Goal: Task Accomplishment & Management: Manage account settings

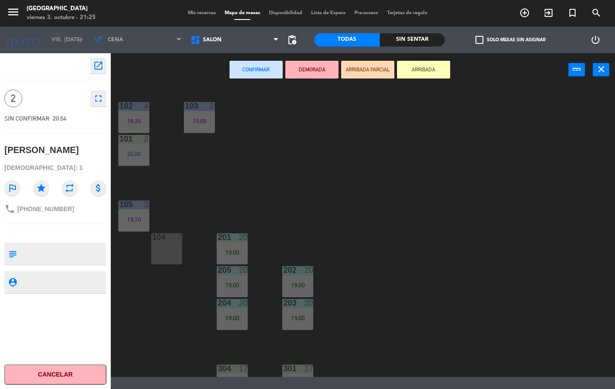
scroll to position [12, -50]
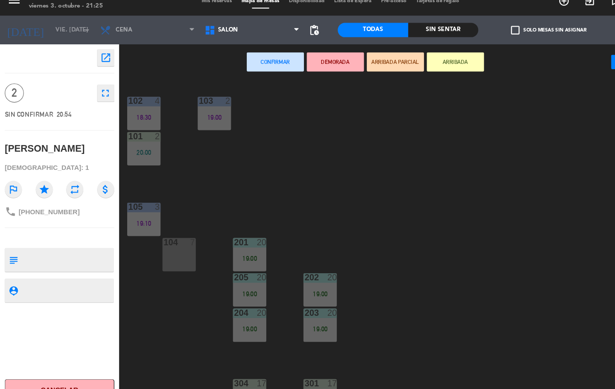
click at [202, 35] on icon at bounding box center [196, 40] width 13 height 11
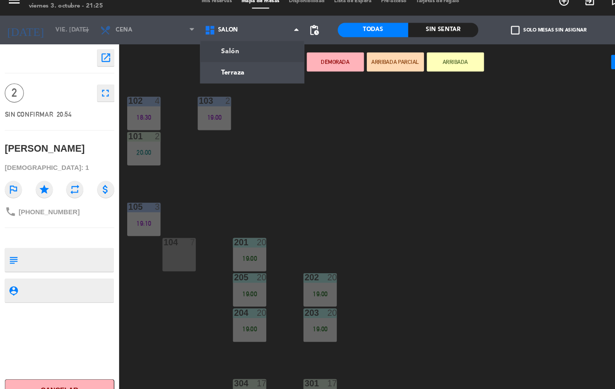
click at [227, 65] on ng-component "menu [GEOGRAPHIC_DATA] viernes 3. octubre - 21:25 Mis reservas Mapa de mesas Di…" at bounding box center [307, 188] width 615 height 377
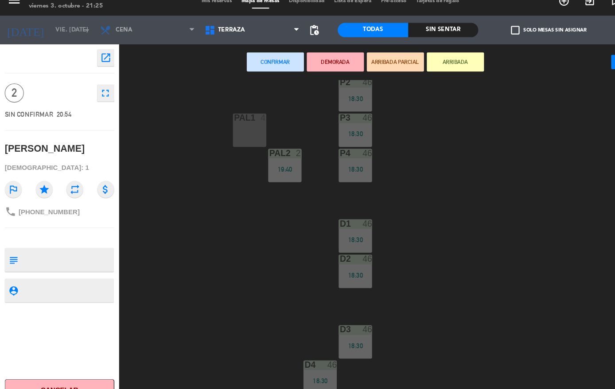
scroll to position [182, 0]
click at [231, 118] on div "PAL1 4" at bounding box center [232, 132] width 31 height 31
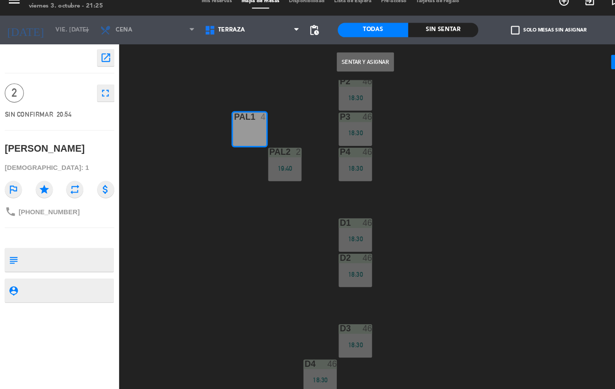
click at [336, 61] on button "Sentar y Asignar" at bounding box center [339, 70] width 53 height 18
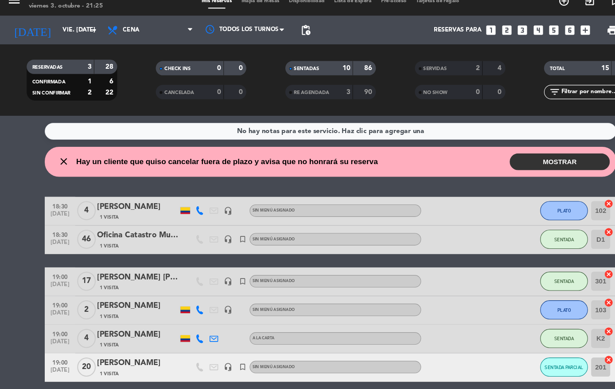
click at [522, 155] on button "MOSTRAR" at bounding box center [520, 163] width 93 height 16
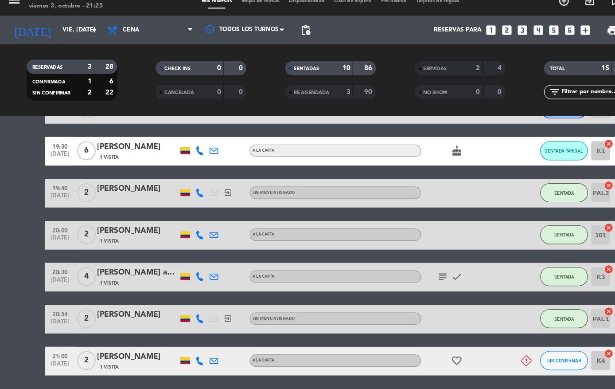
scroll to position [321, 0]
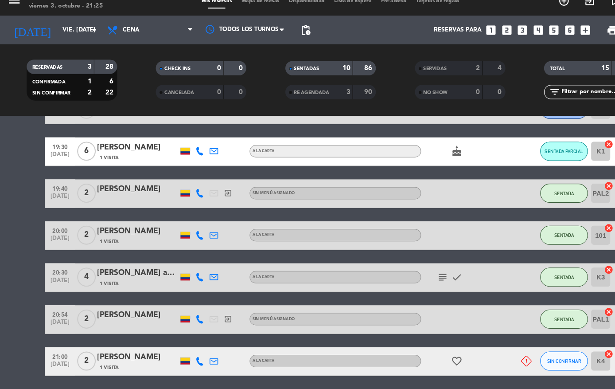
click at [481, 334] on div at bounding box center [483, 347] width 24 height 26
click at [483, 334] on div at bounding box center [483, 347] width 24 height 26
click at [490, 342] on icon at bounding box center [490, 347] width 10 height 10
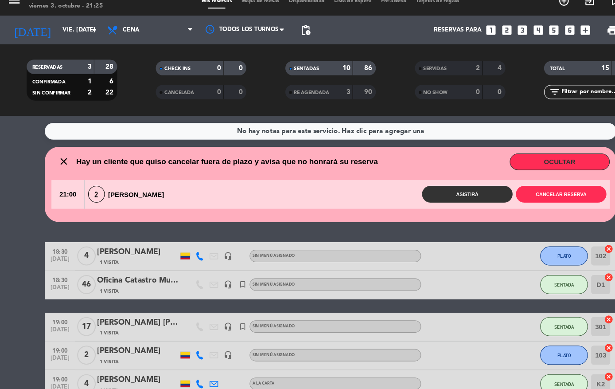
scroll to position [0, 0]
click at [524, 185] on button "Cancelar reserva" at bounding box center [522, 193] width 84 height 16
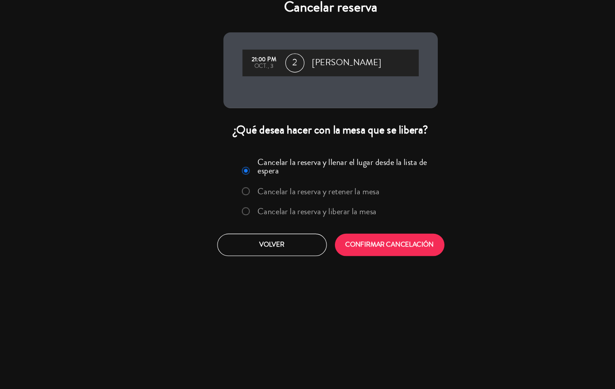
click at [359, 230] on button "CONFIRMAR CANCELACIÓN" at bounding box center [362, 239] width 102 height 21
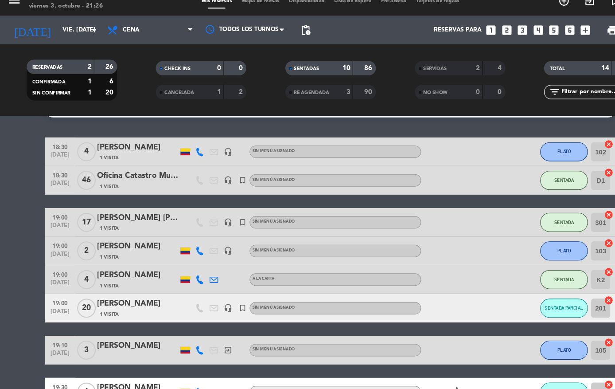
scroll to position [21, 0]
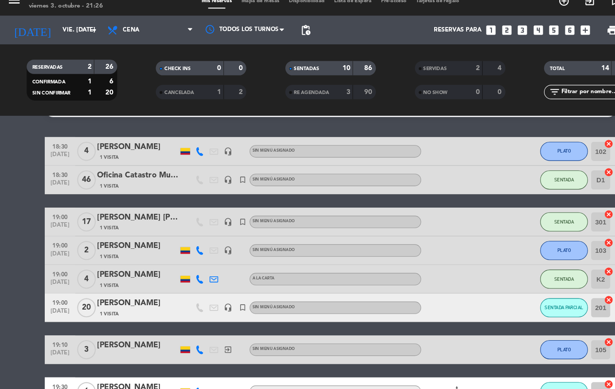
click at [517, 176] on span "SENTADA" at bounding box center [525, 178] width 18 height 5
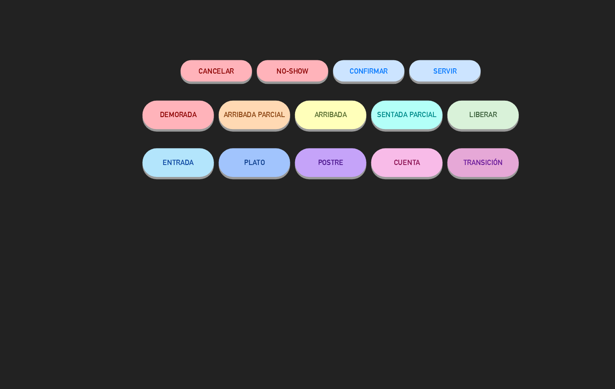
click at [245, 150] on button "PLATO" at bounding box center [236, 163] width 66 height 27
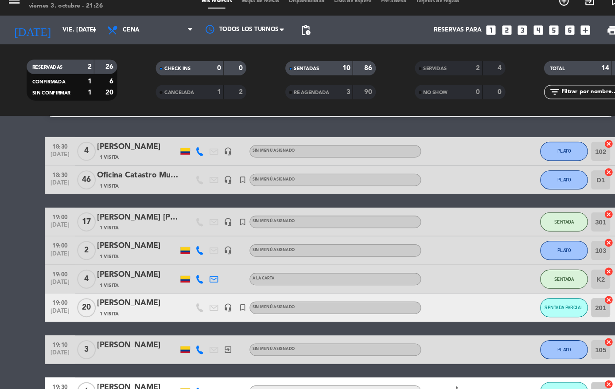
click at [524, 209] on button "SENTADA" at bounding box center [524, 218] width 44 height 18
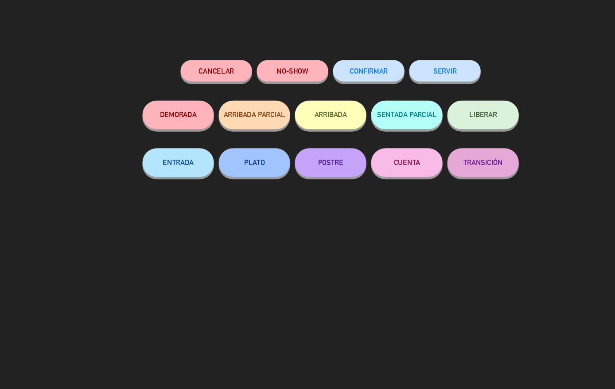
click at [240, 150] on button "PLATO" at bounding box center [236, 163] width 66 height 27
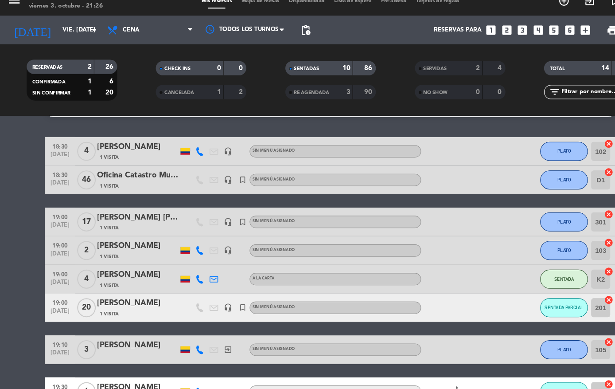
click at [527, 215] on span "PLATO" at bounding box center [524, 217] width 12 height 5
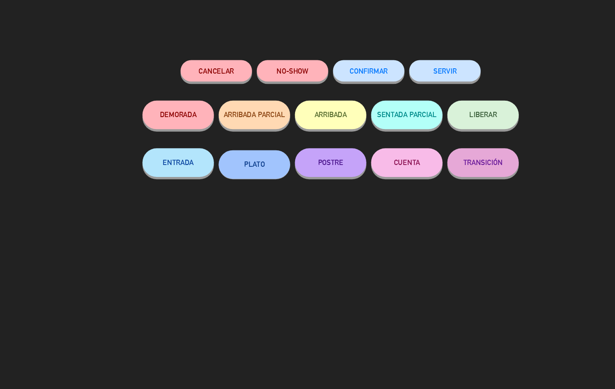
click at [309, 150] on button "POSTRE" at bounding box center [307, 163] width 66 height 27
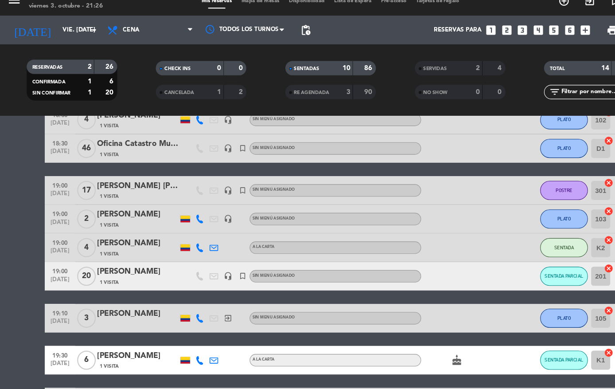
scroll to position [52, 0]
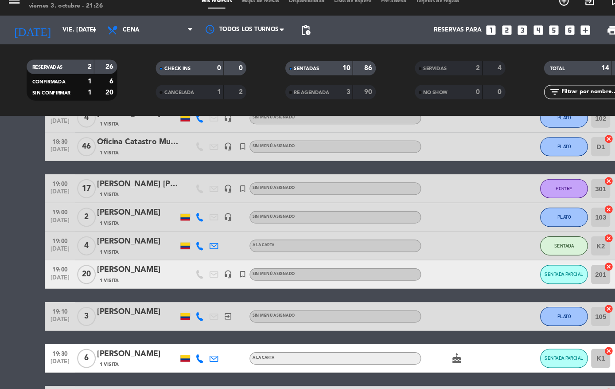
click at [524, 205] on button "PLATO" at bounding box center [524, 214] width 44 height 18
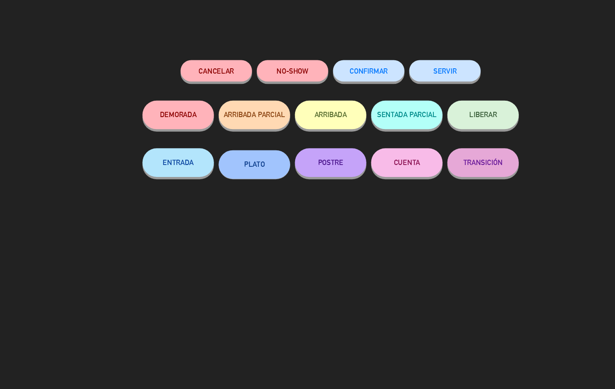
click at [410, 68] on button "SERVIR" at bounding box center [414, 78] width 66 height 20
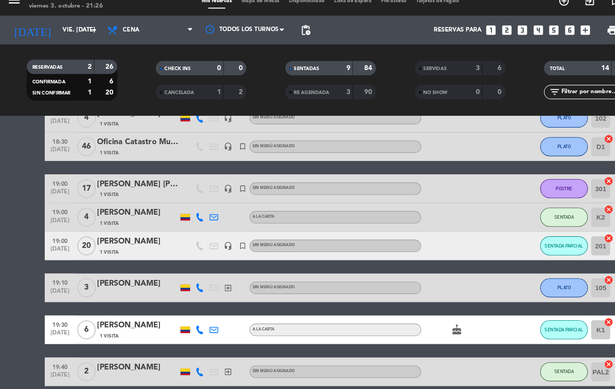
click at [522, 277] on span "PLATO" at bounding box center [524, 279] width 12 height 5
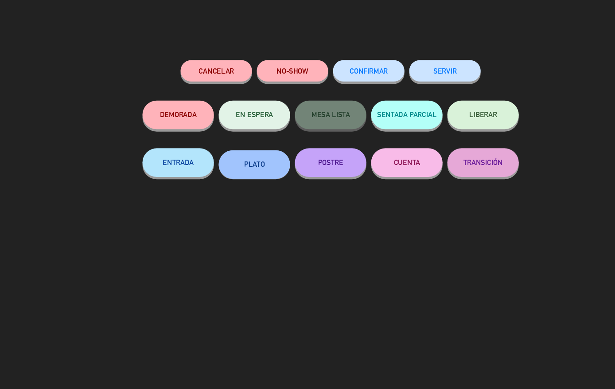
click at [410, 68] on button "SERVIR" at bounding box center [414, 78] width 66 height 20
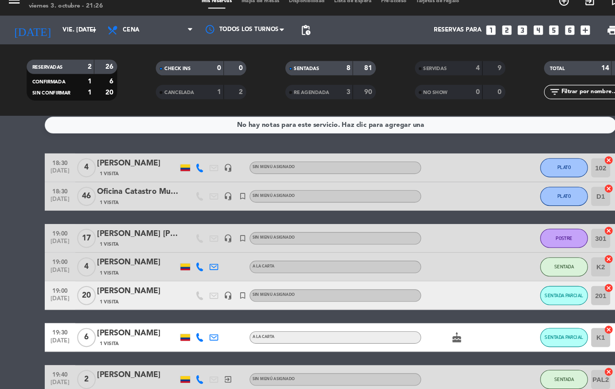
scroll to position [6, 0]
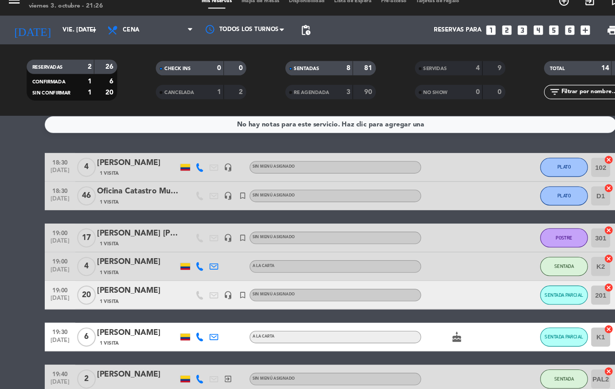
click at [528, 165] on span "PLATO" at bounding box center [524, 167] width 12 height 5
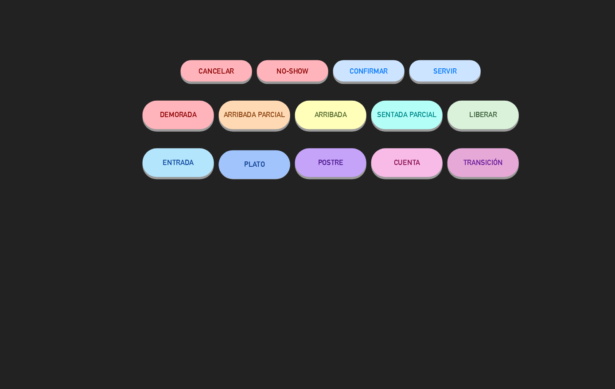
click at [415, 68] on button "SERVIR" at bounding box center [414, 78] width 66 height 20
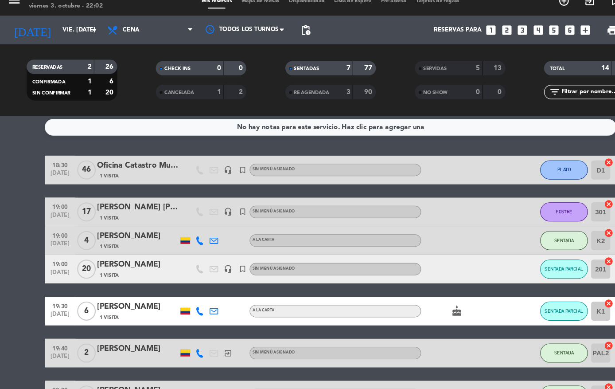
scroll to position [4, 0]
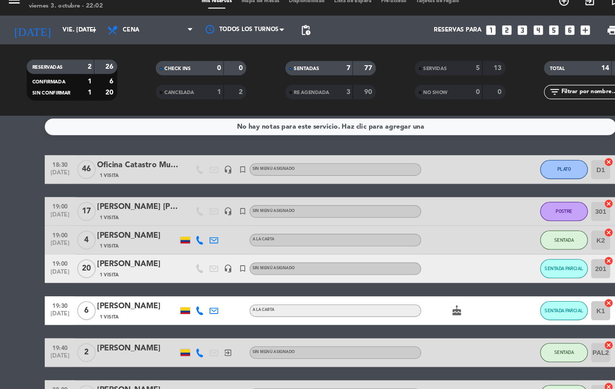
click at [522, 164] on button "PLATO" at bounding box center [524, 169] width 44 height 18
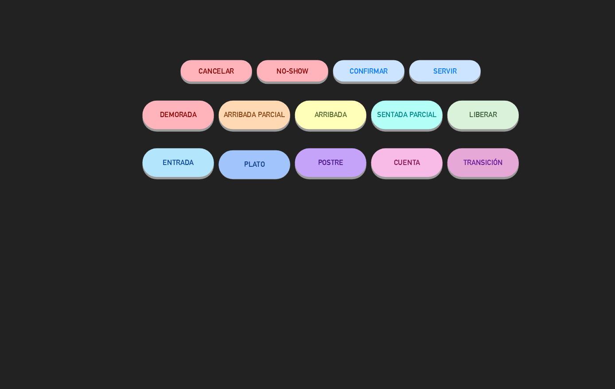
click at [306, 150] on button "POSTRE" at bounding box center [307, 163] width 66 height 27
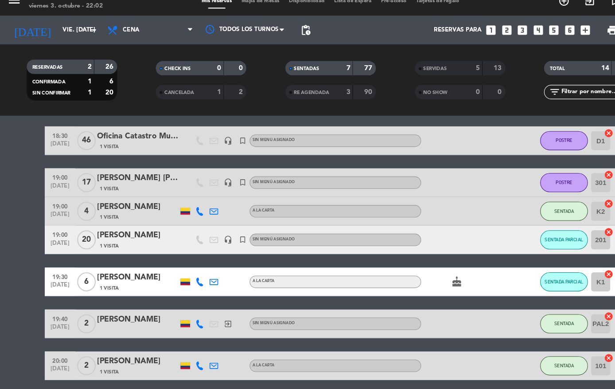
scroll to position [32, 0]
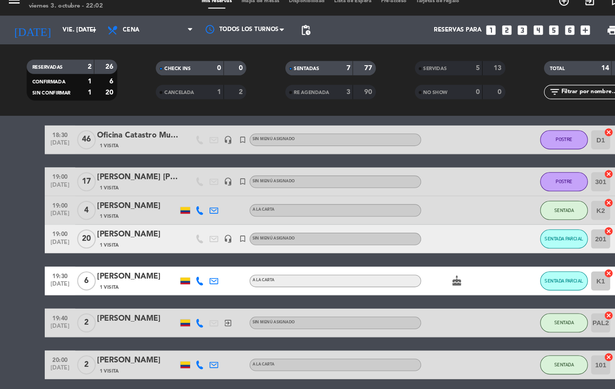
click at [517, 225] on button "SENTADA PARCIAL" at bounding box center [524, 234] width 44 height 18
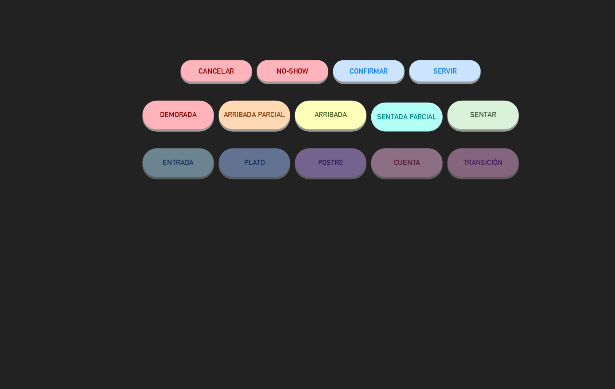
click at [451, 115] on span "SENTAR" at bounding box center [449, 119] width 24 height 8
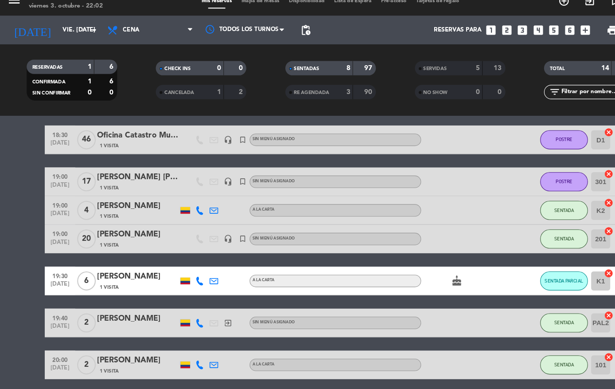
click at [520, 231] on span "SENTADA" at bounding box center [525, 233] width 18 height 5
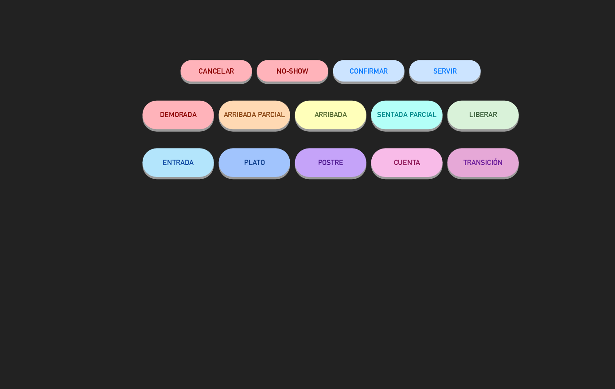
click at [311, 150] on button "POSTRE" at bounding box center [307, 163] width 66 height 27
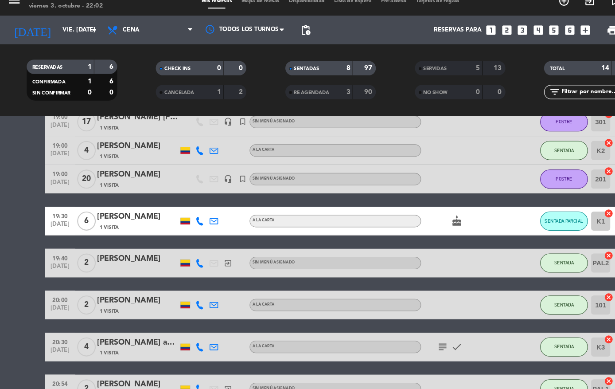
scroll to position [91, 0]
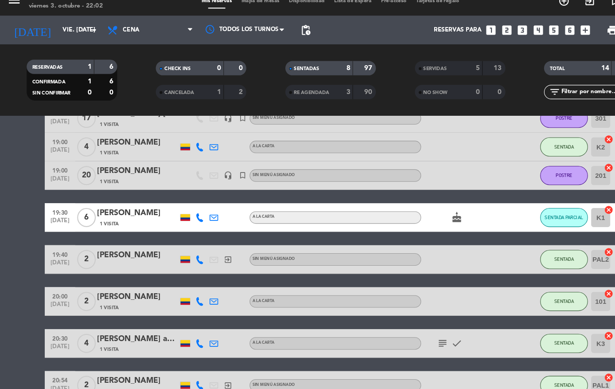
click at [514, 205] on button "SENTADA PARCIAL" at bounding box center [524, 214] width 44 height 18
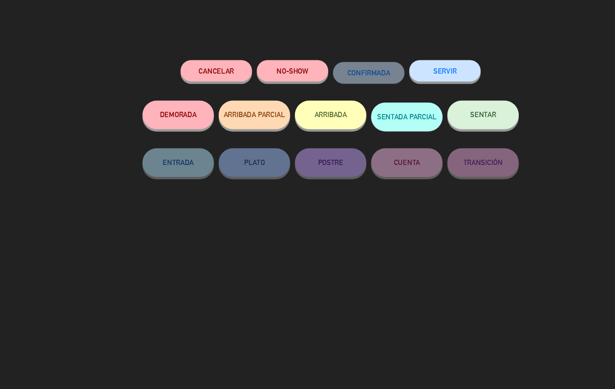
click at [442, 115] on span "SENTAR" at bounding box center [449, 119] width 24 height 8
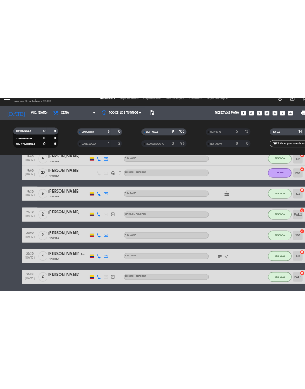
scroll to position [113, 0]
